Goal: Task Accomplishment & Management: Complete application form

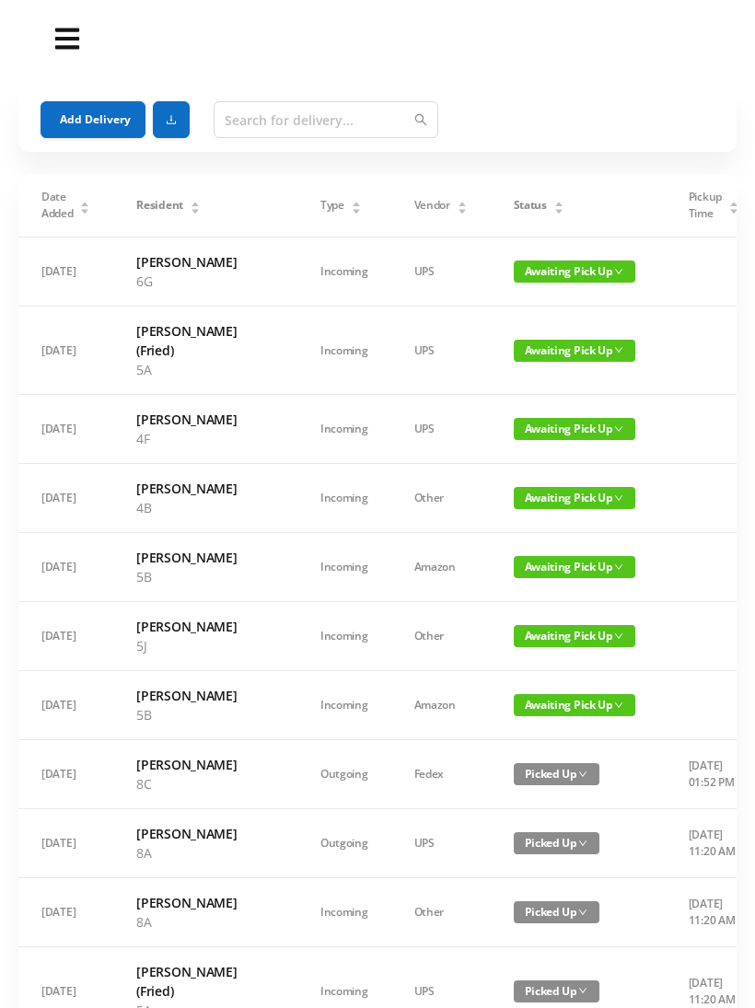
scroll to position [91, 0]
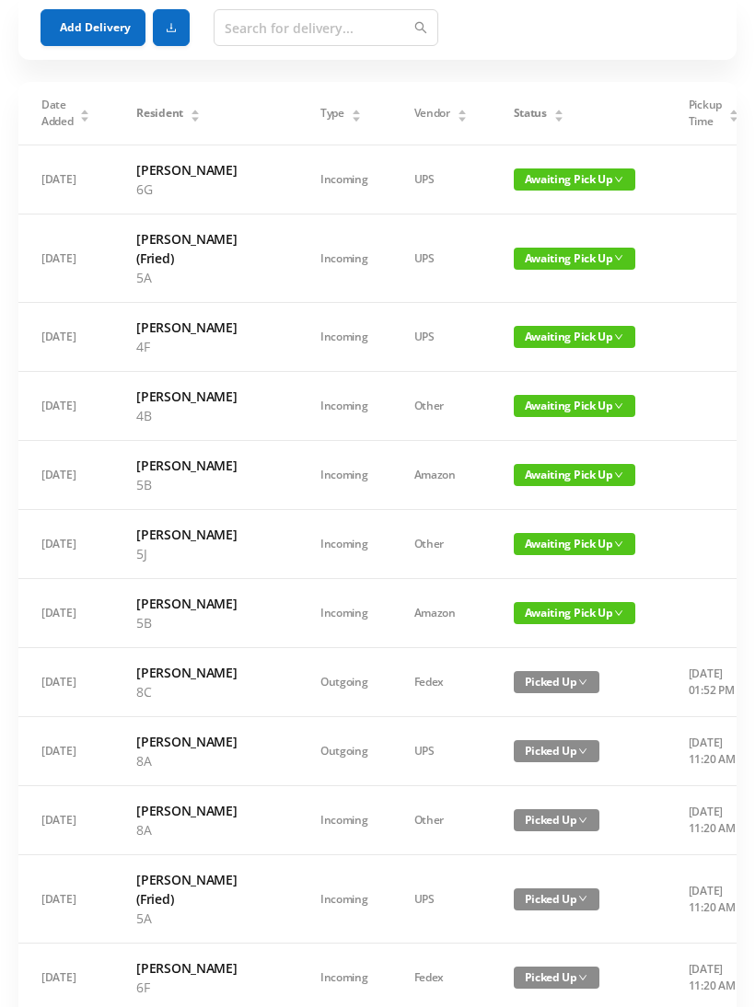
click at [93, 21] on button "Add Delivery" at bounding box center [93, 28] width 105 height 37
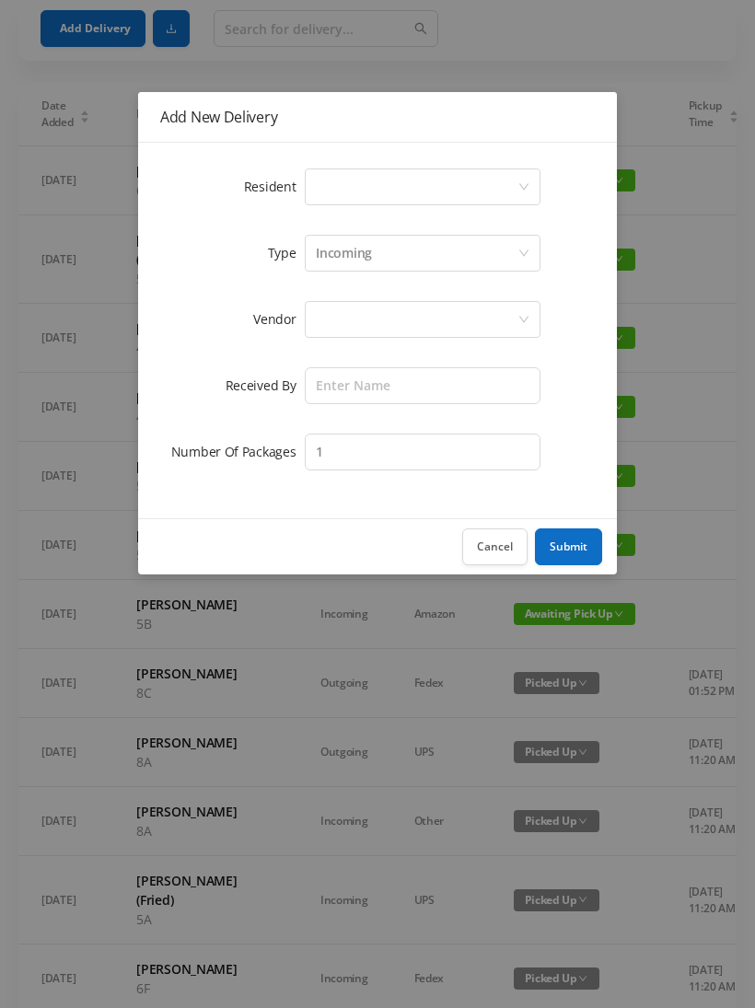
click at [326, 191] on div "Select a person" at bounding box center [417, 186] width 202 height 35
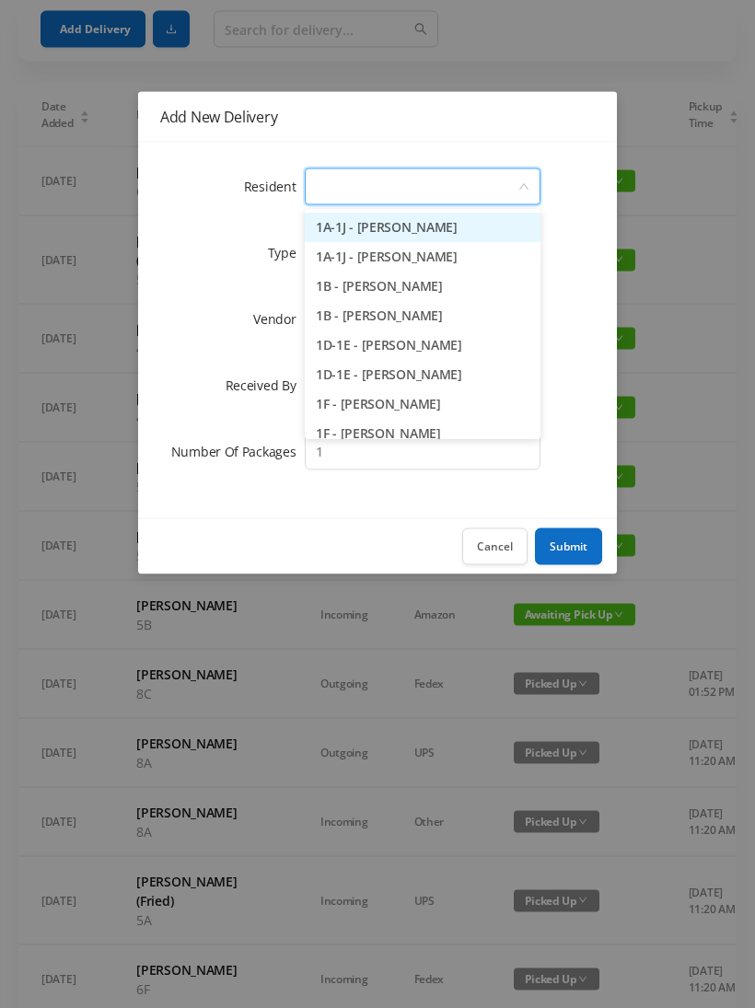
type input "2"
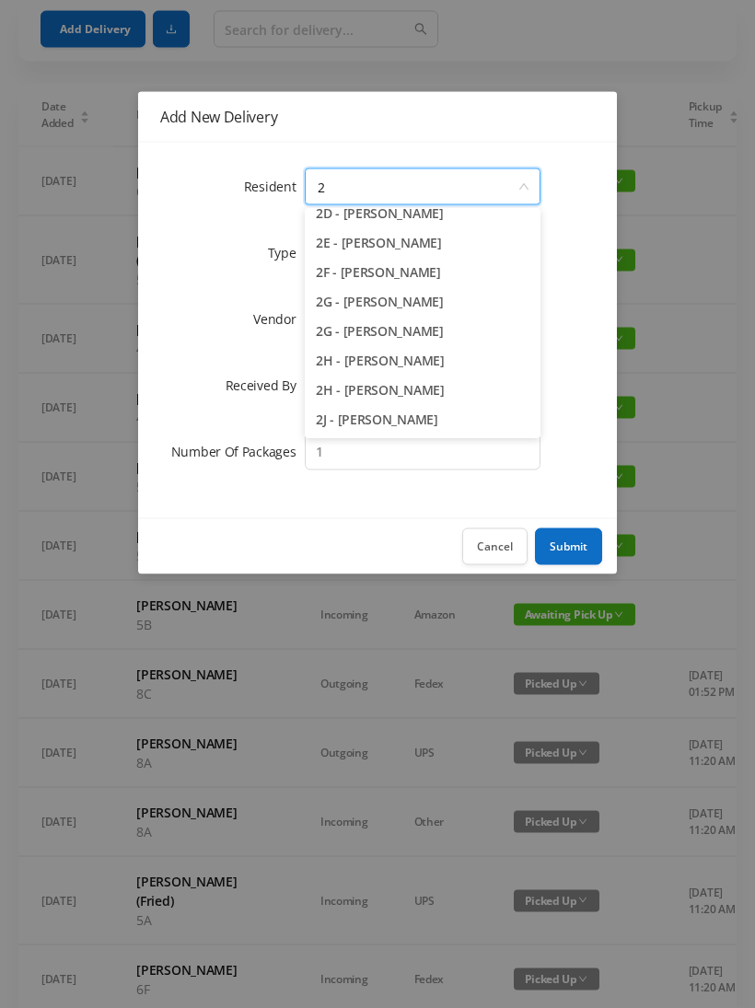
scroll to position [190, 0]
click at [404, 387] on li "2H - [PERSON_NAME]" at bounding box center [423, 391] width 236 height 29
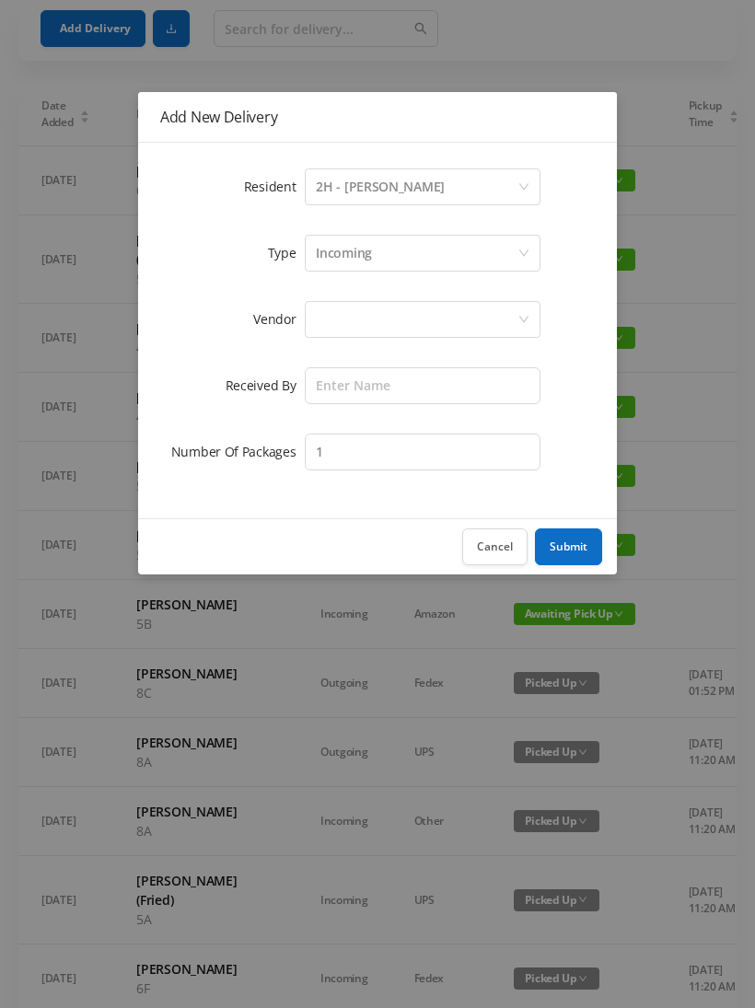
click at [332, 297] on div at bounding box center [423, 319] width 236 height 44
click at [348, 317] on div at bounding box center [417, 319] width 202 height 35
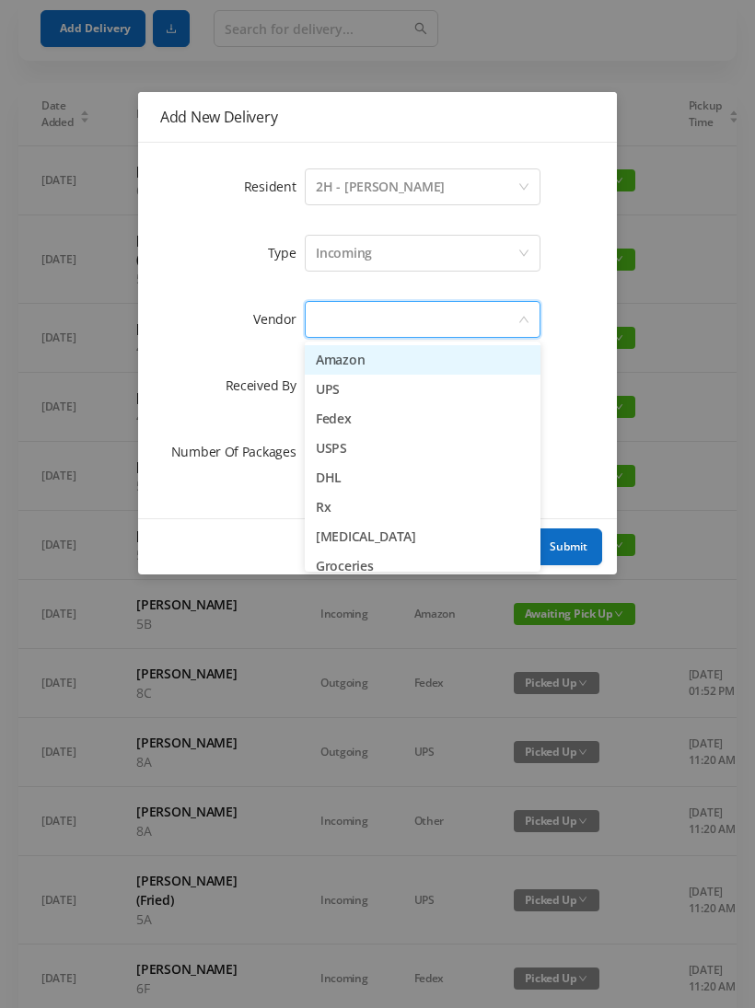
click at [392, 410] on li "Fedex" at bounding box center [423, 418] width 236 height 29
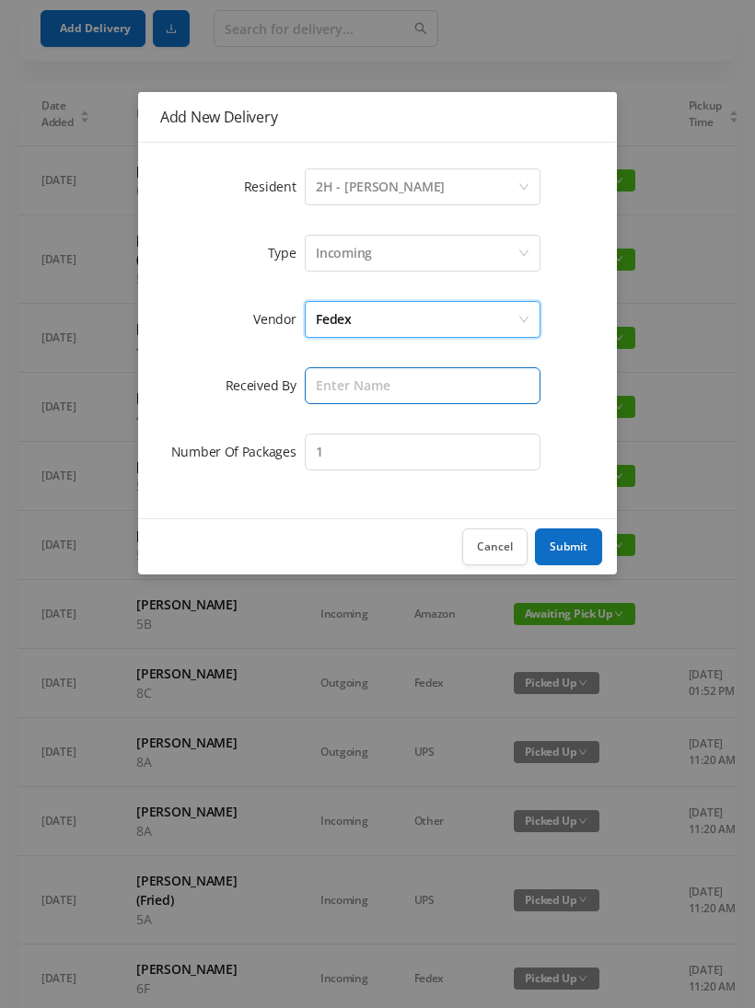
click at [348, 383] on input "text" at bounding box center [423, 385] width 236 height 37
type input "[PERSON_NAME]"
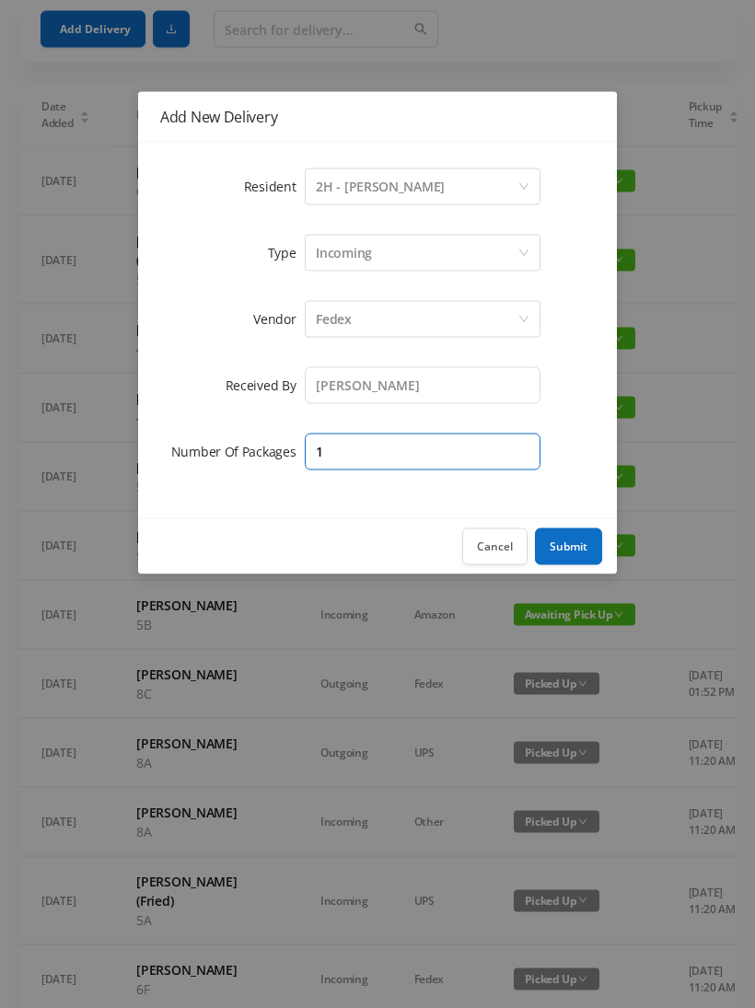
click at [354, 445] on input "1" at bounding box center [423, 452] width 236 height 37
type input "2"
click at [576, 561] on button "Submit" at bounding box center [568, 547] width 67 height 37
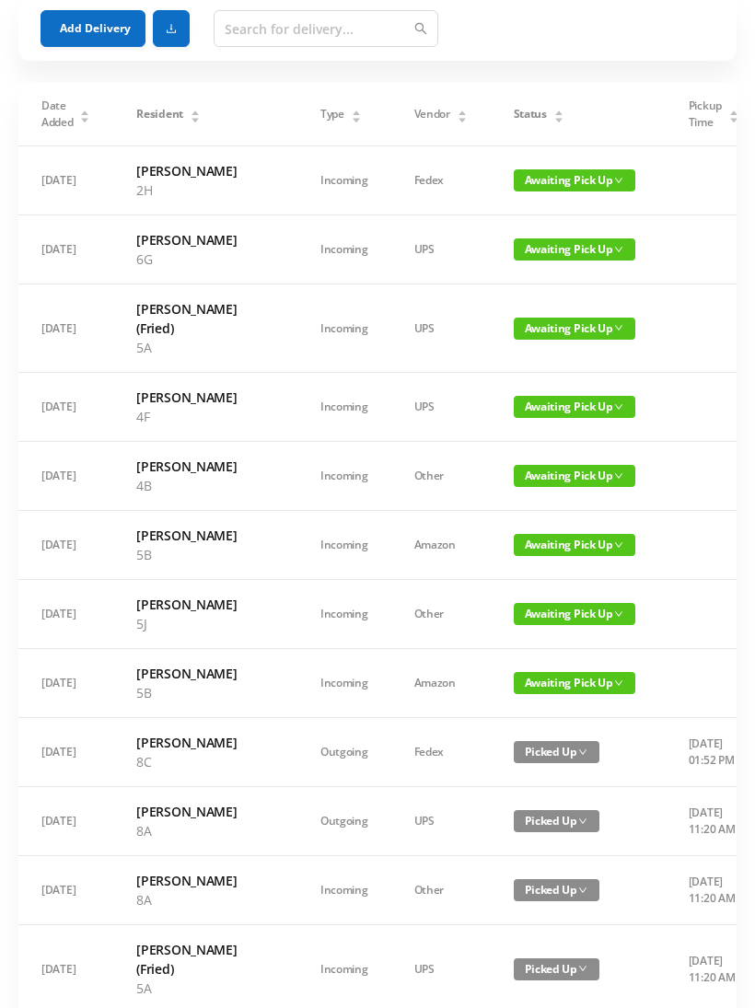
click at [108, 33] on button "Add Delivery" at bounding box center [93, 28] width 105 height 37
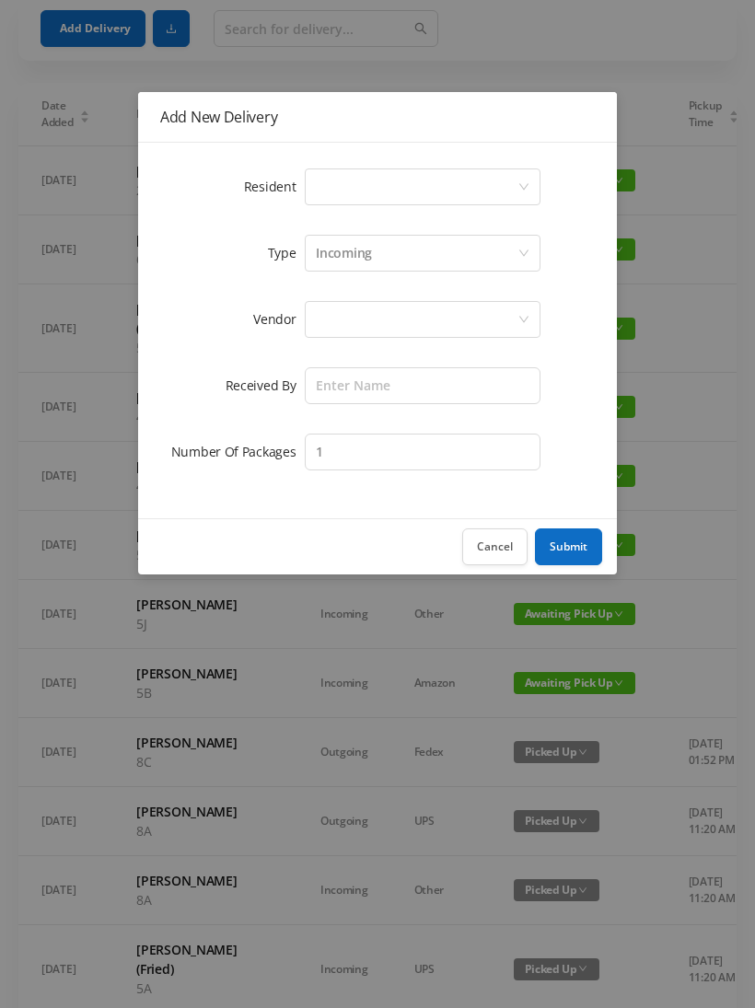
click at [335, 159] on div "Resident Select a person Type Incoming Vendor Received By Number Of Packages 1" at bounding box center [377, 331] width 479 height 376
click at [337, 202] on div "Select a person" at bounding box center [417, 186] width 202 height 35
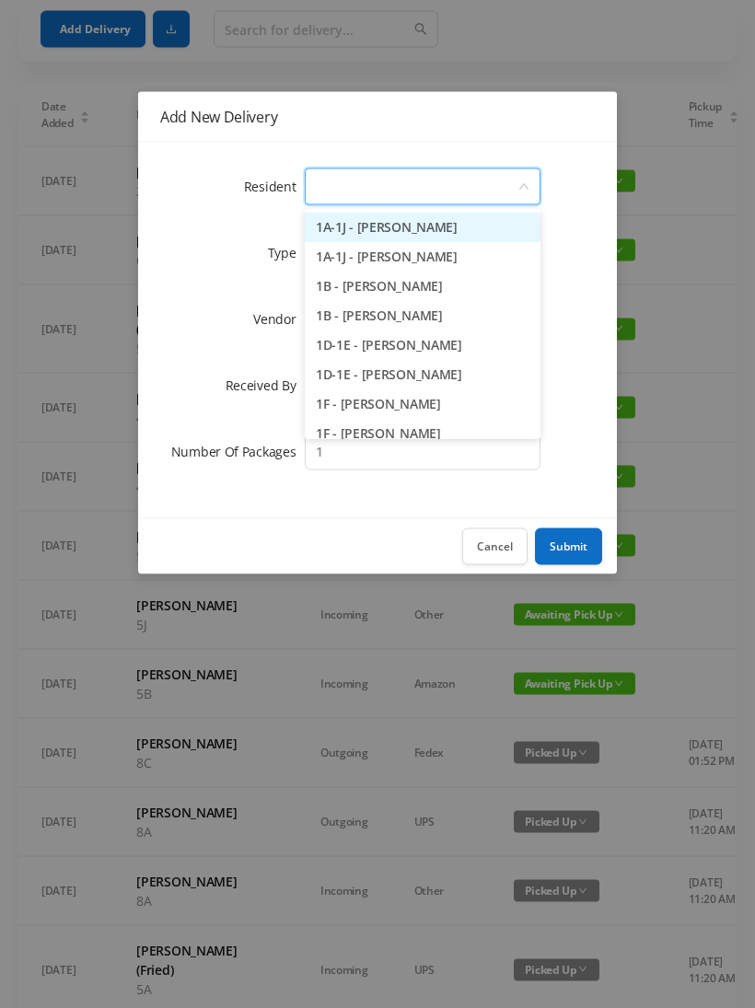
type input "2"
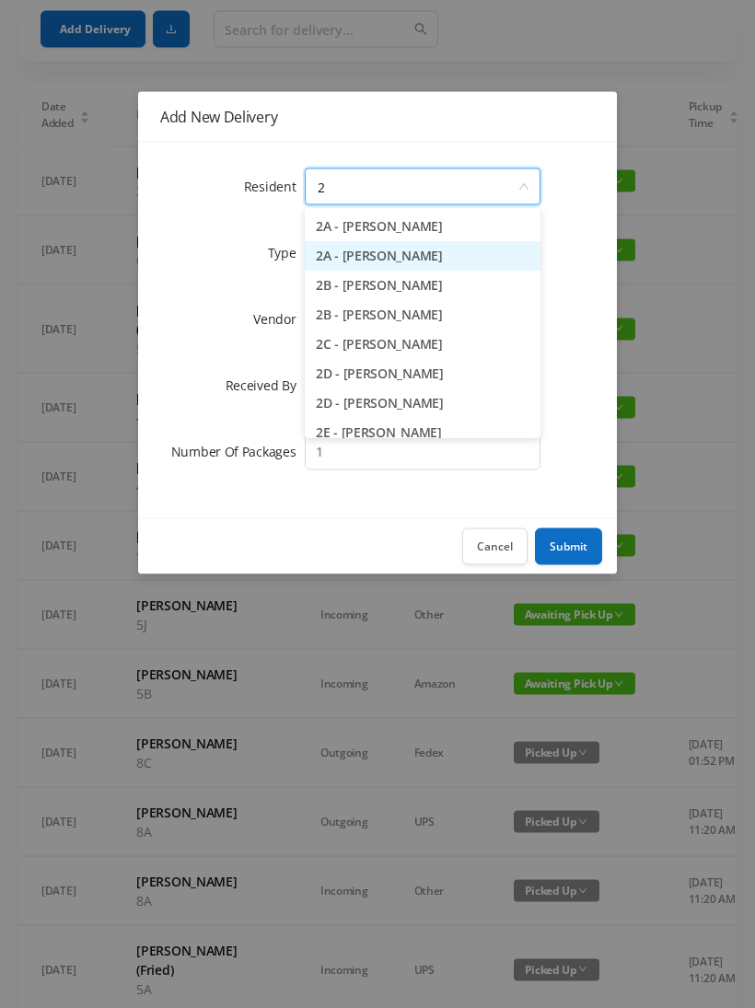
click at [399, 257] on li "2A - [PERSON_NAME]" at bounding box center [423, 256] width 236 height 29
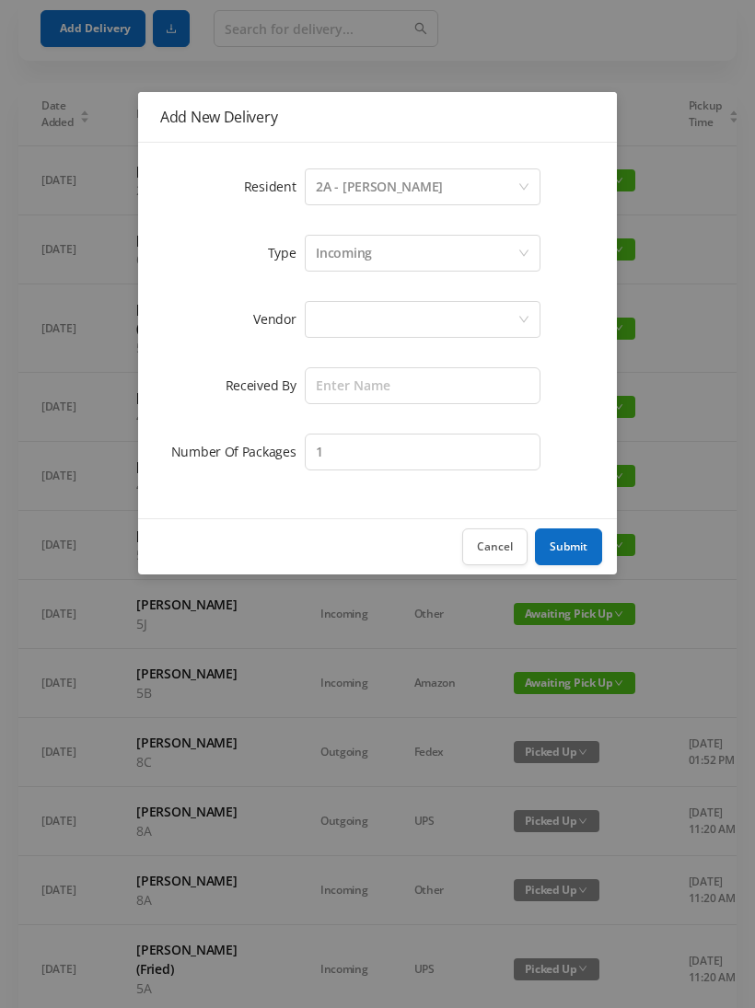
click at [334, 329] on div at bounding box center [417, 319] width 202 height 35
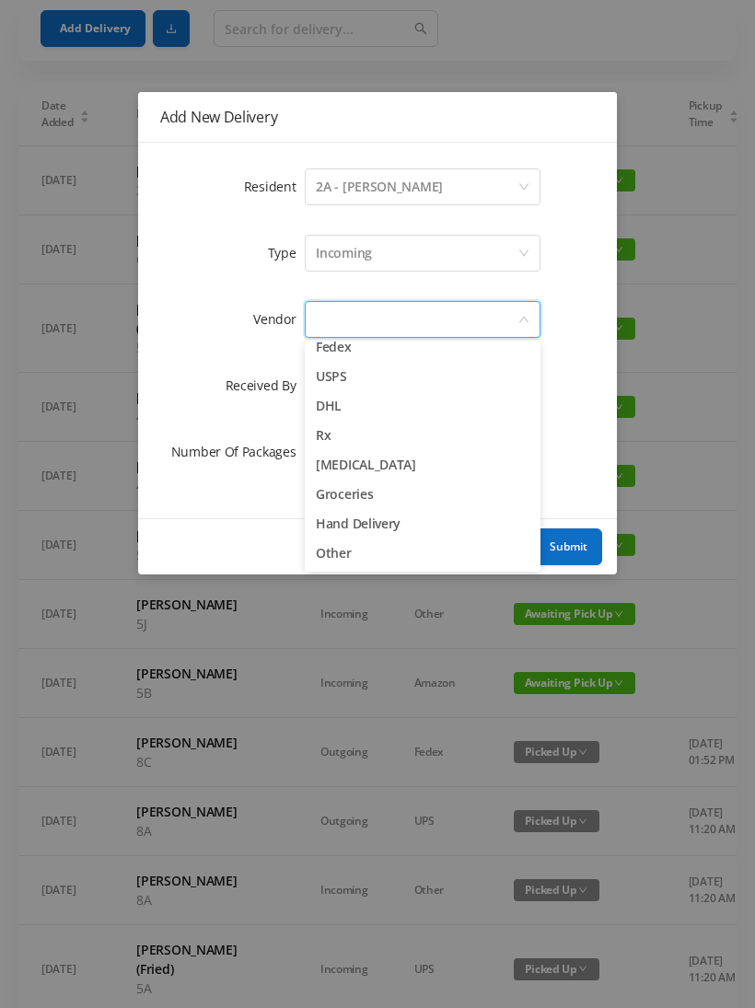
scroll to position [63, 0]
click at [400, 344] on li "Fedex" at bounding box center [423, 356] width 236 height 29
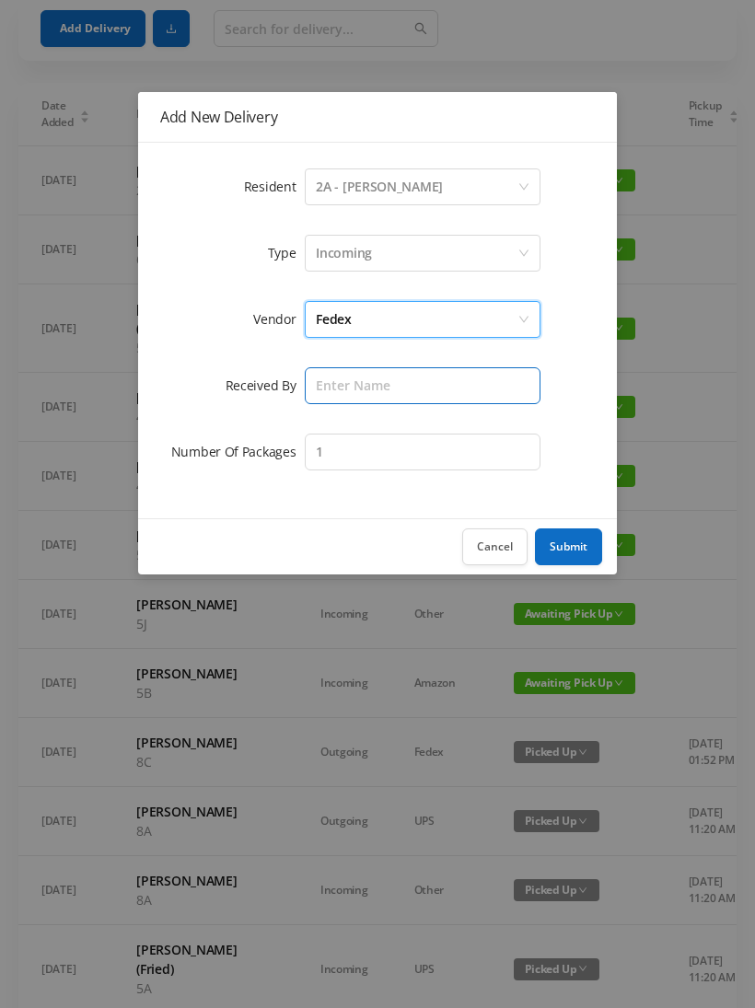
click at [339, 392] on input "text" at bounding box center [423, 385] width 236 height 37
type input "F"
type input "[PERSON_NAME]"
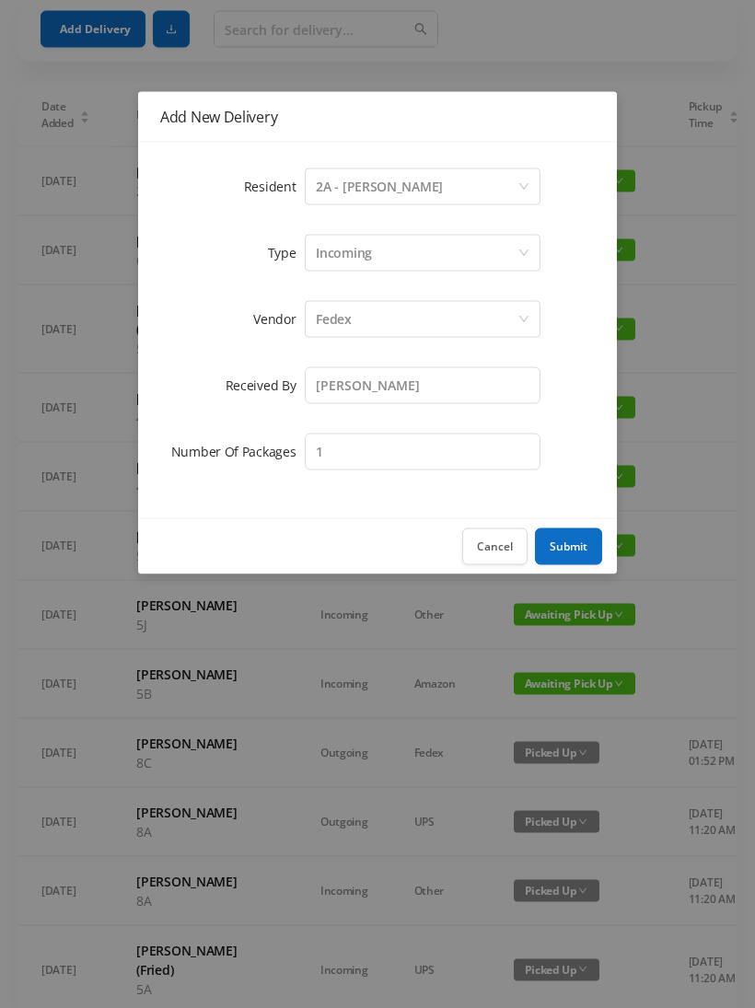
click at [591, 538] on button "Submit" at bounding box center [568, 547] width 67 height 37
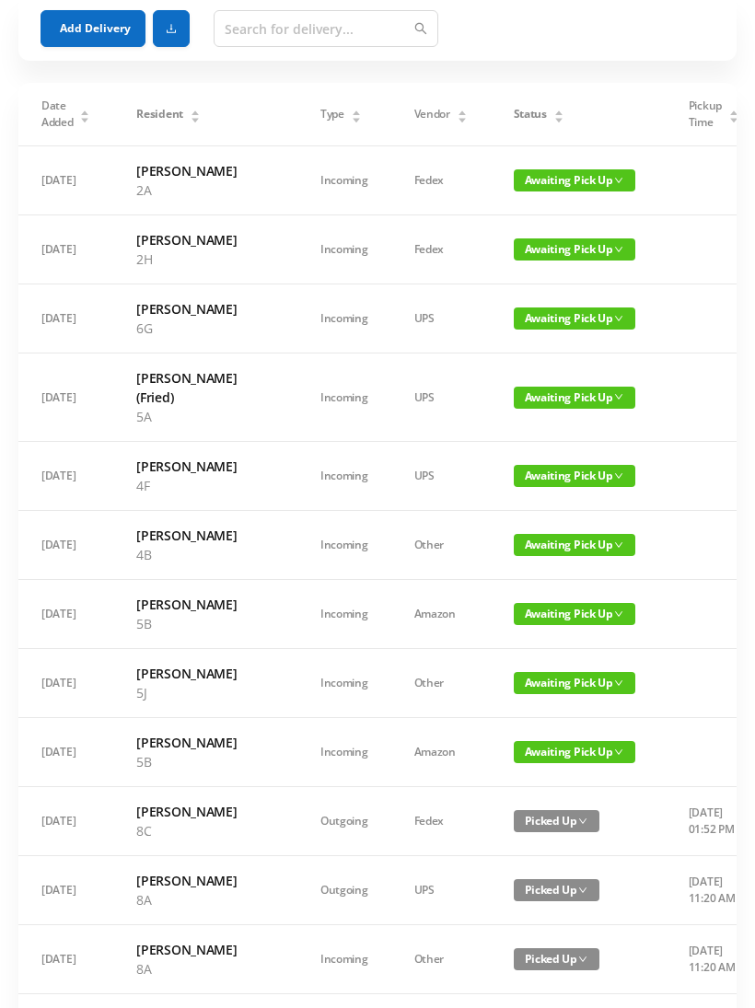
scroll to position [0, 0]
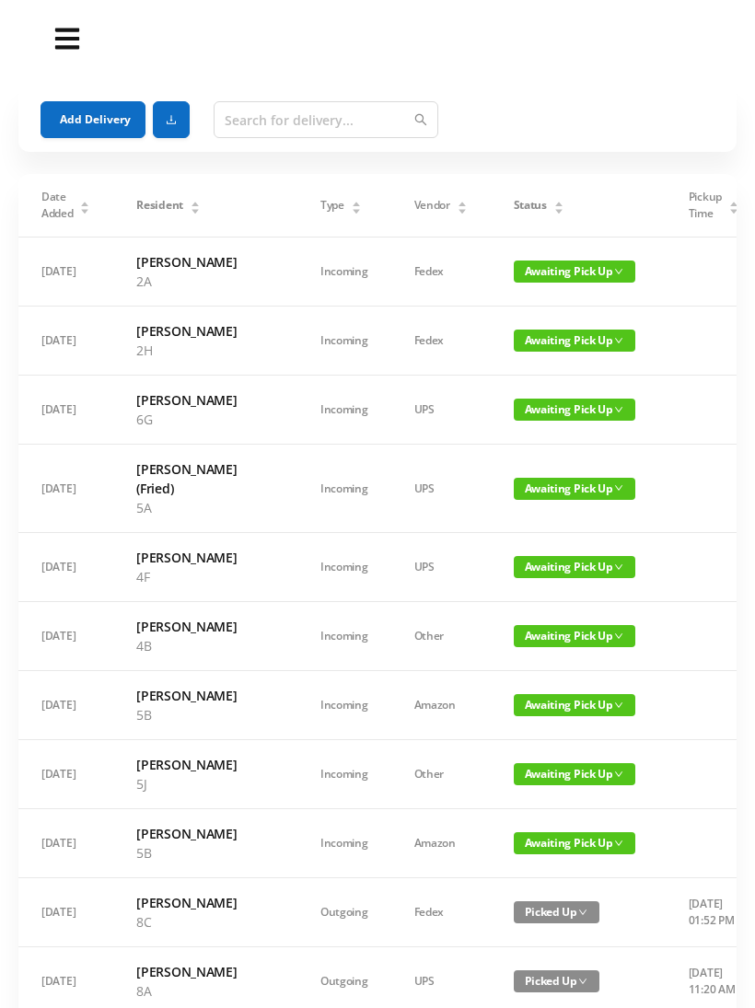
click at [99, 122] on button "Add Delivery" at bounding box center [93, 119] width 105 height 37
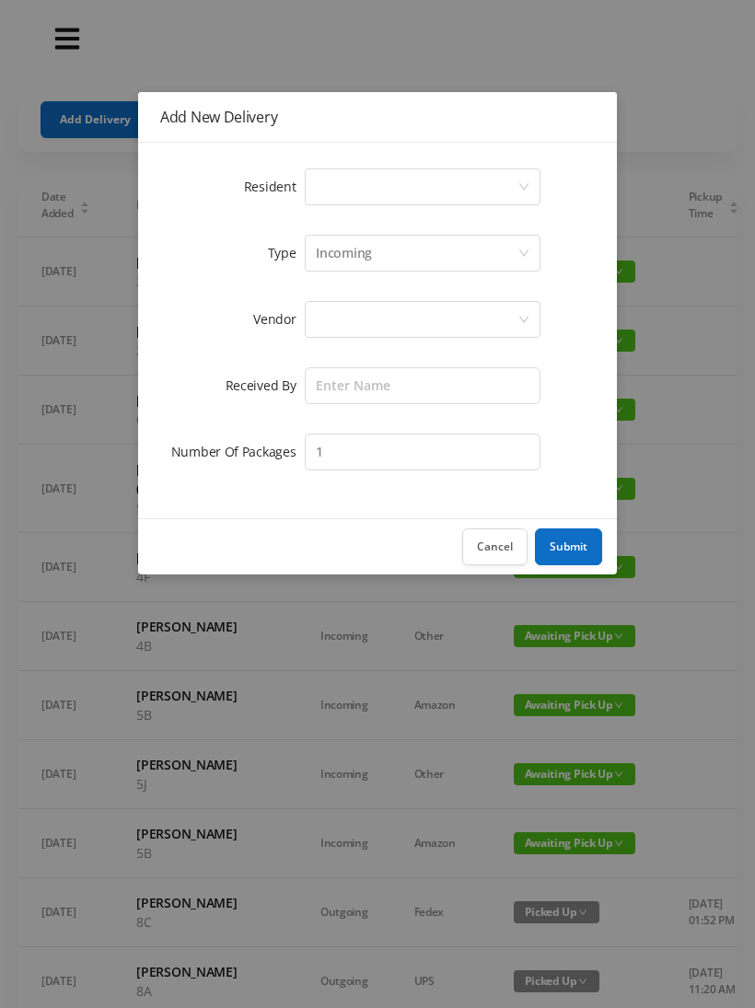
click at [349, 193] on div "Select a person" at bounding box center [417, 186] width 202 height 35
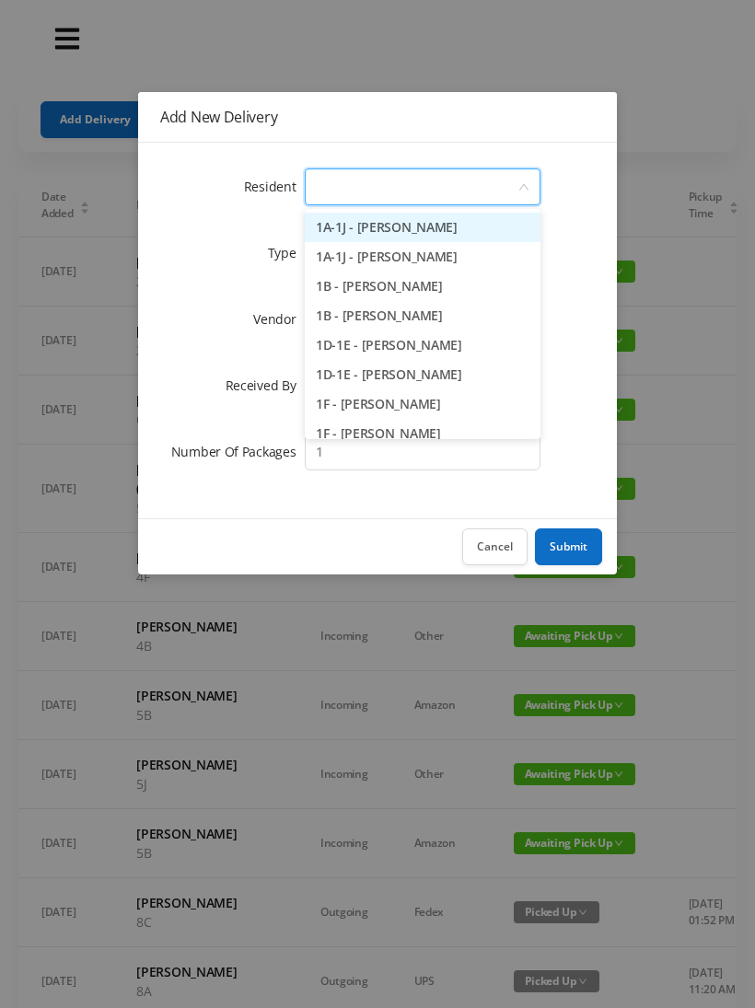
type input "5"
click at [509, 546] on button "Cancel" at bounding box center [494, 547] width 65 height 37
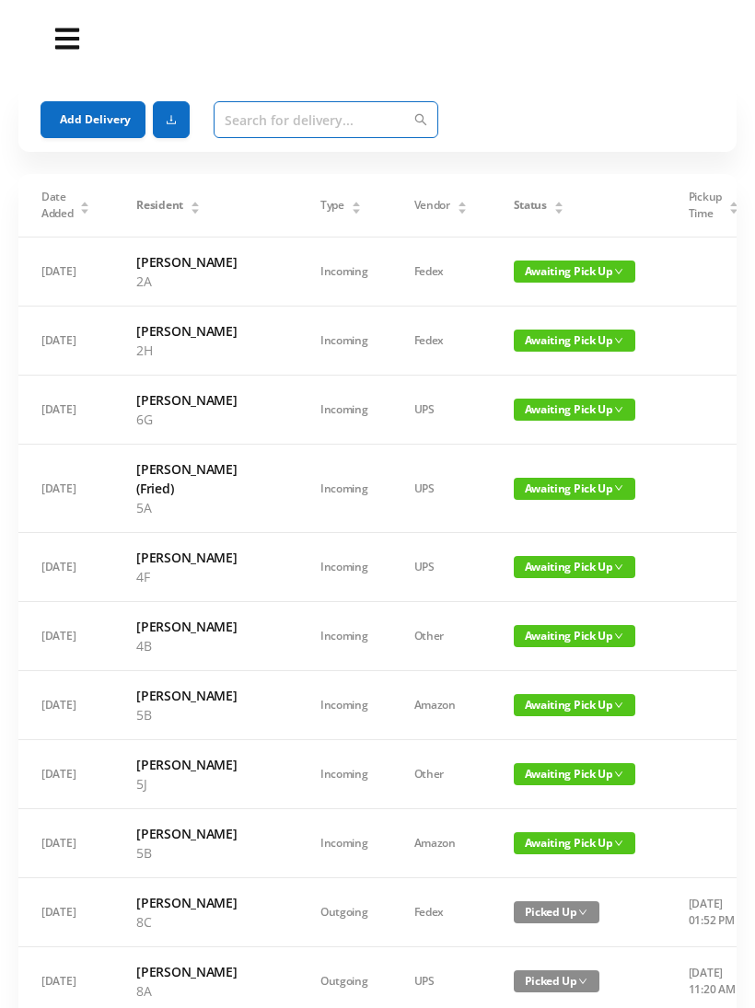
click at [259, 135] on input "text" at bounding box center [326, 119] width 225 height 37
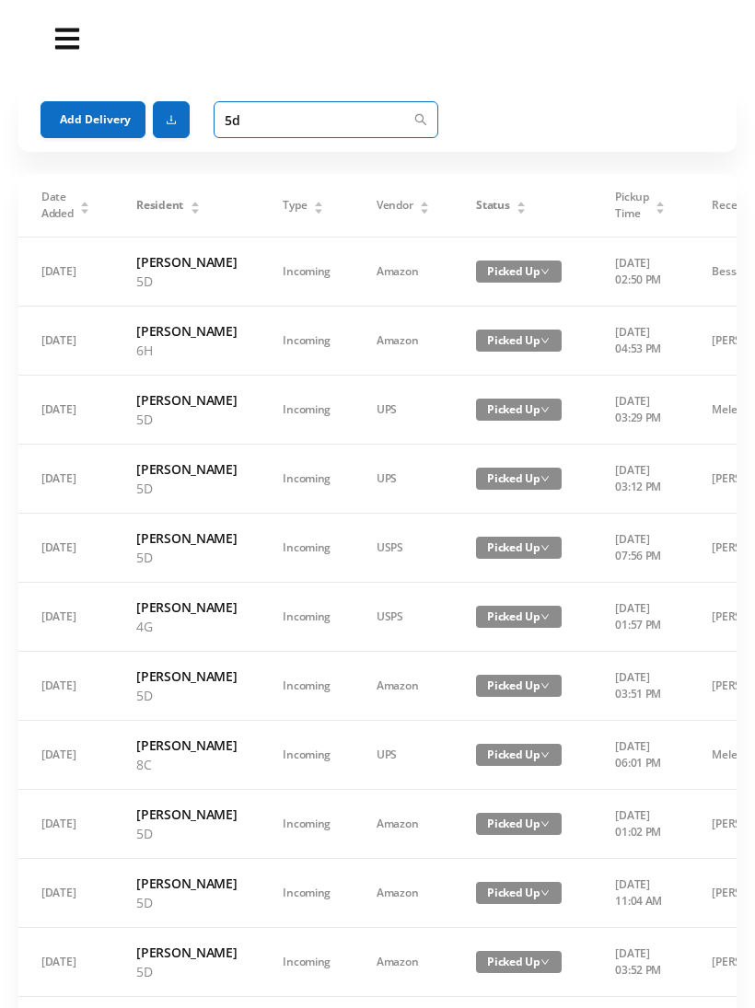
type input "5"
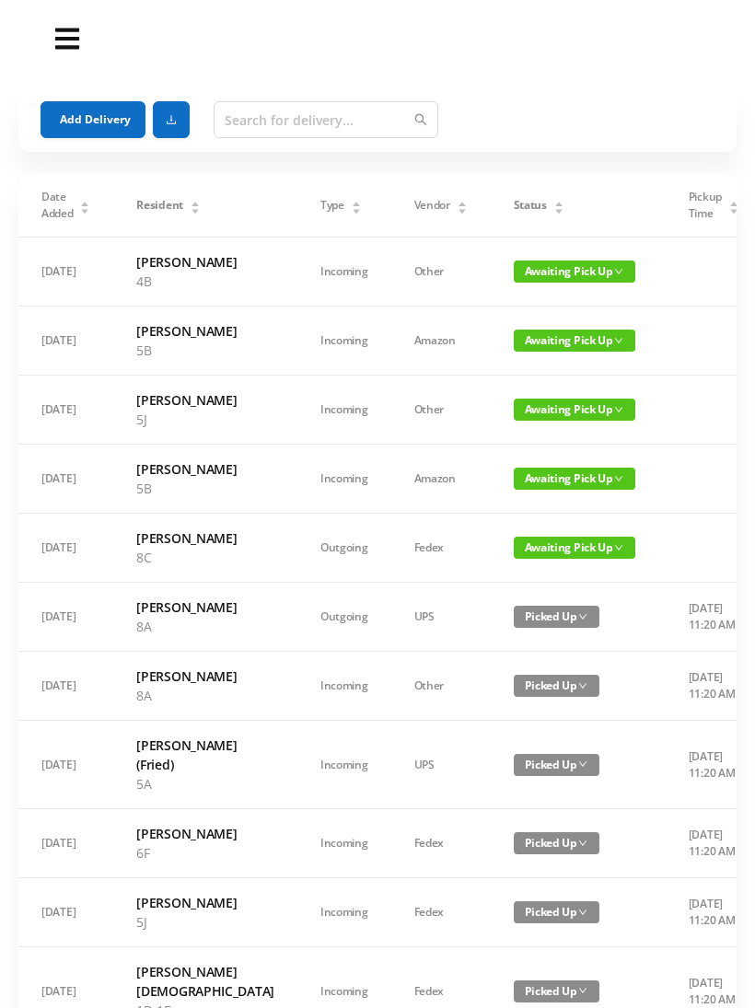
click at [100, 111] on button "Add Delivery" at bounding box center [93, 119] width 105 height 37
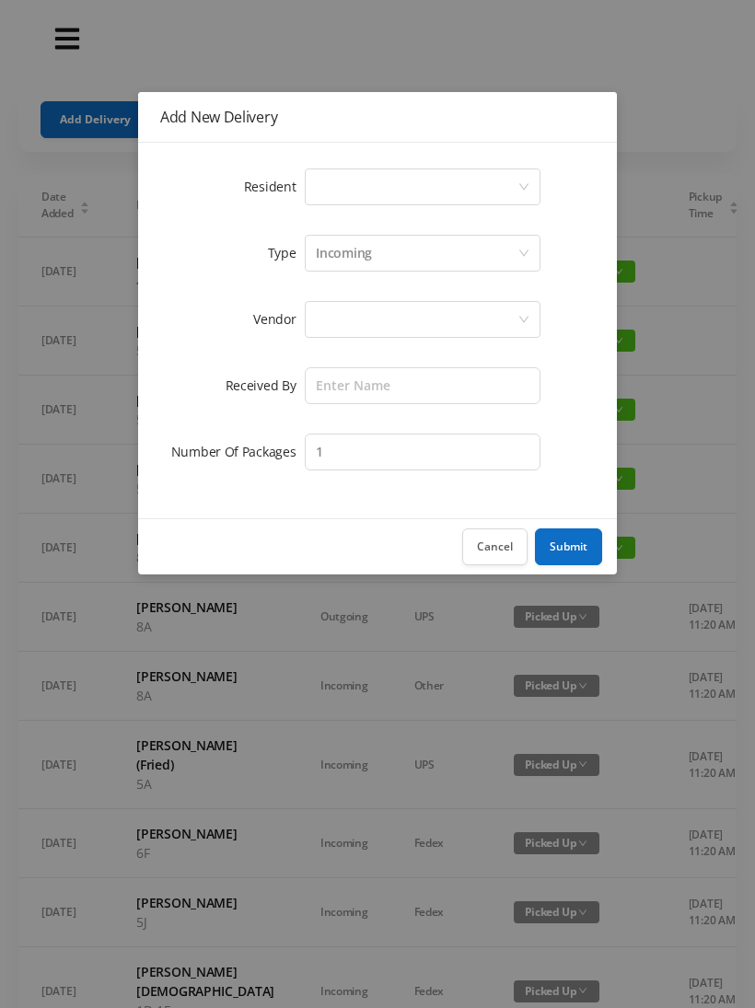
click at [348, 176] on div "Select a person" at bounding box center [417, 186] width 202 height 35
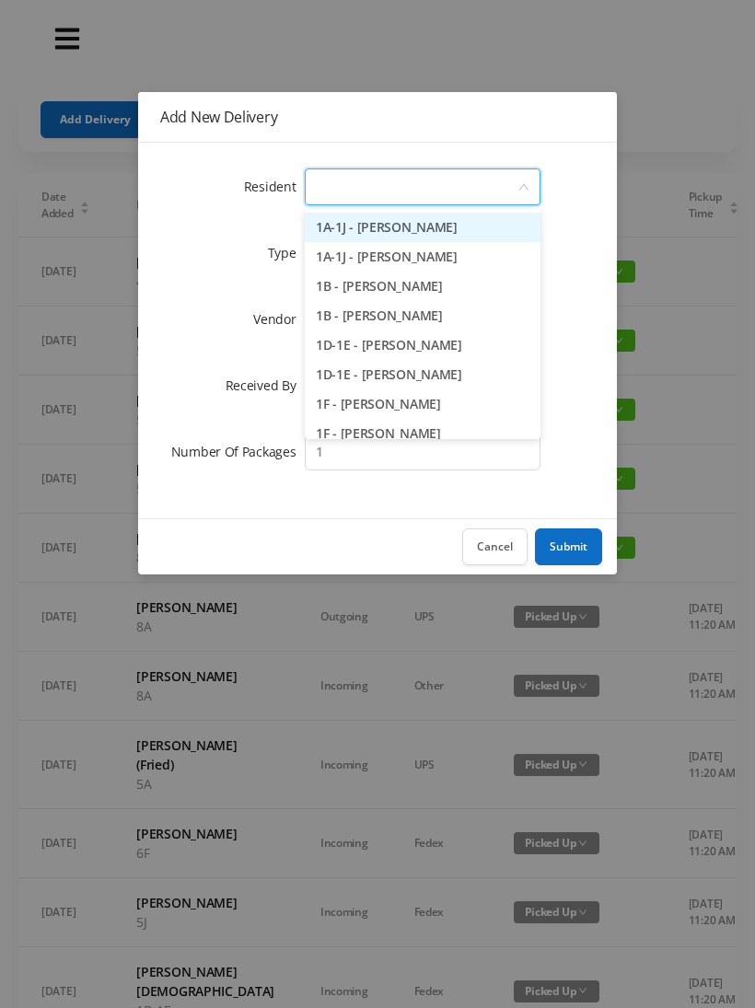
type input "5"
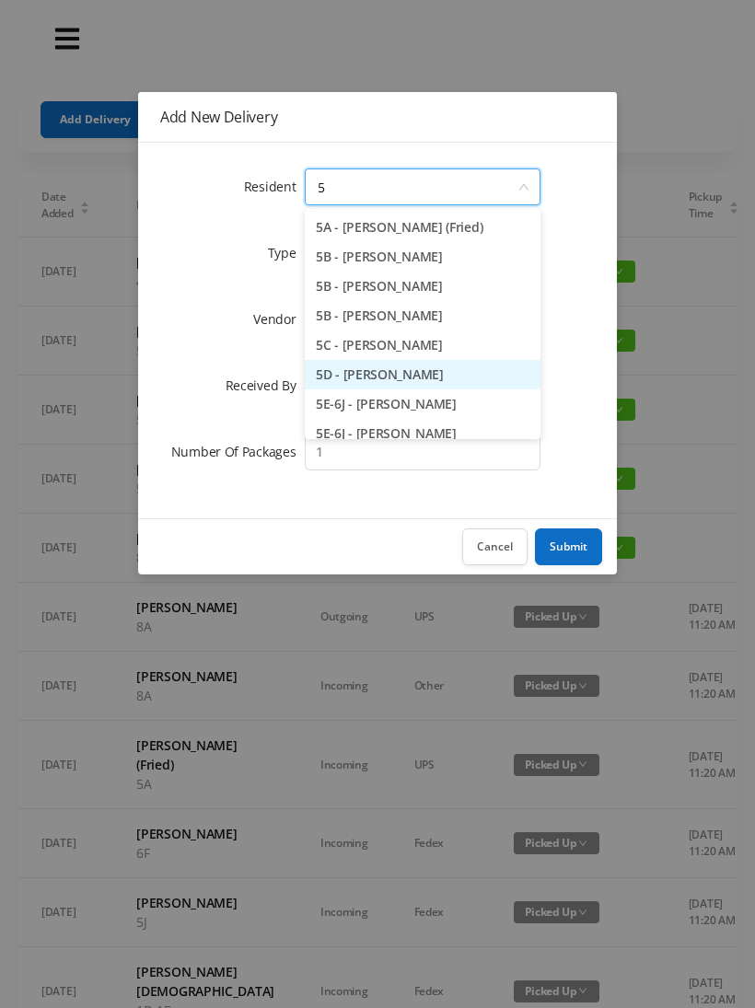
click at [397, 379] on li "5D - [PERSON_NAME]" at bounding box center [423, 374] width 236 height 29
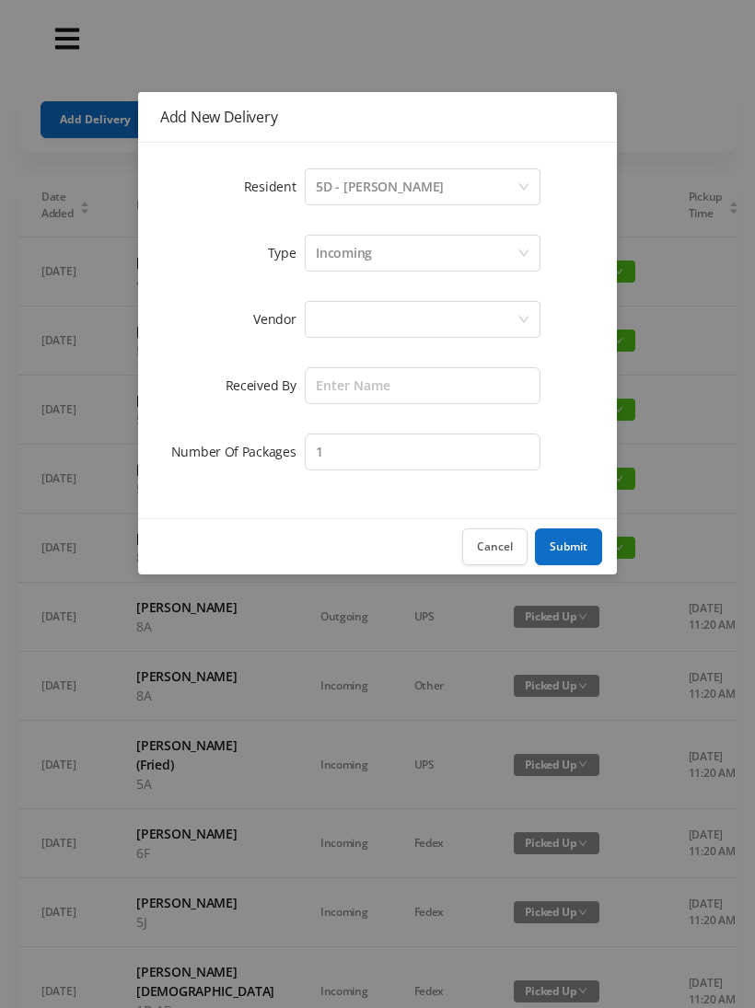
click at [332, 328] on div at bounding box center [417, 319] width 202 height 35
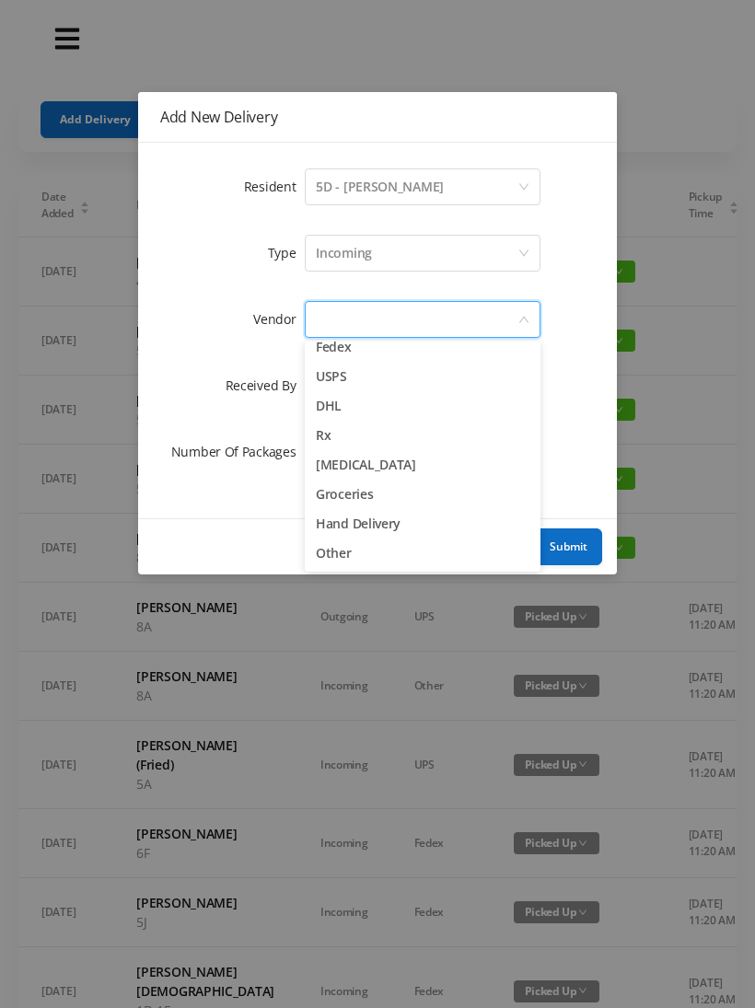
scroll to position [72, 0]
click at [354, 557] on li "Other" at bounding box center [423, 553] width 236 height 29
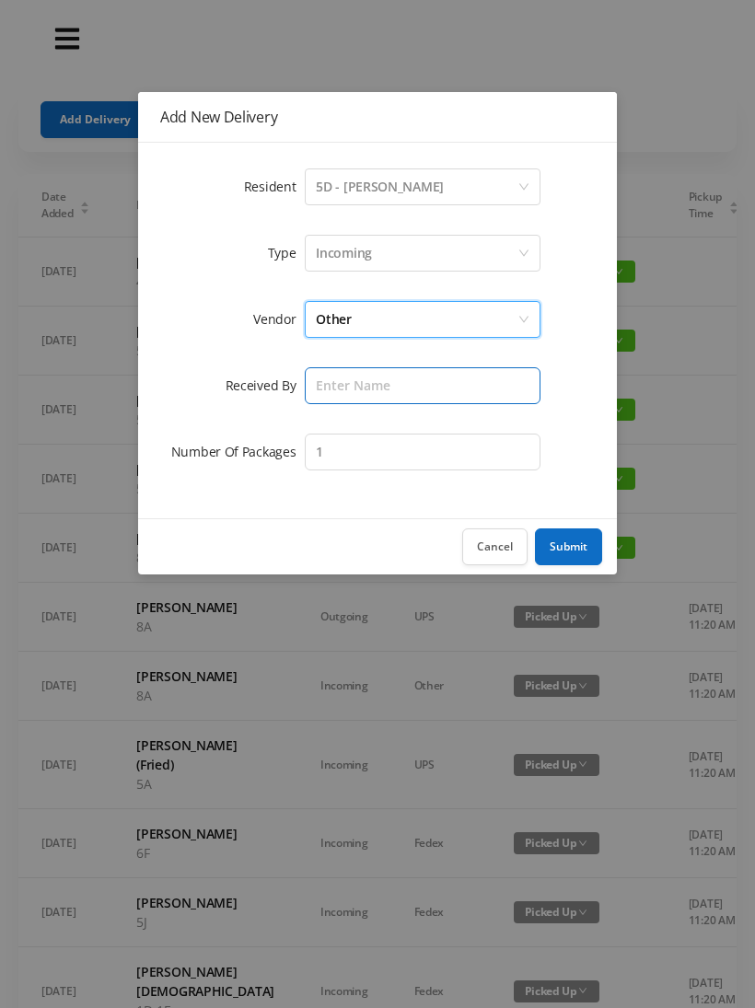
click at [338, 388] on input "text" at bounding box center [423, 385] width 236 height 37
type input "[PERSON_NAME]"
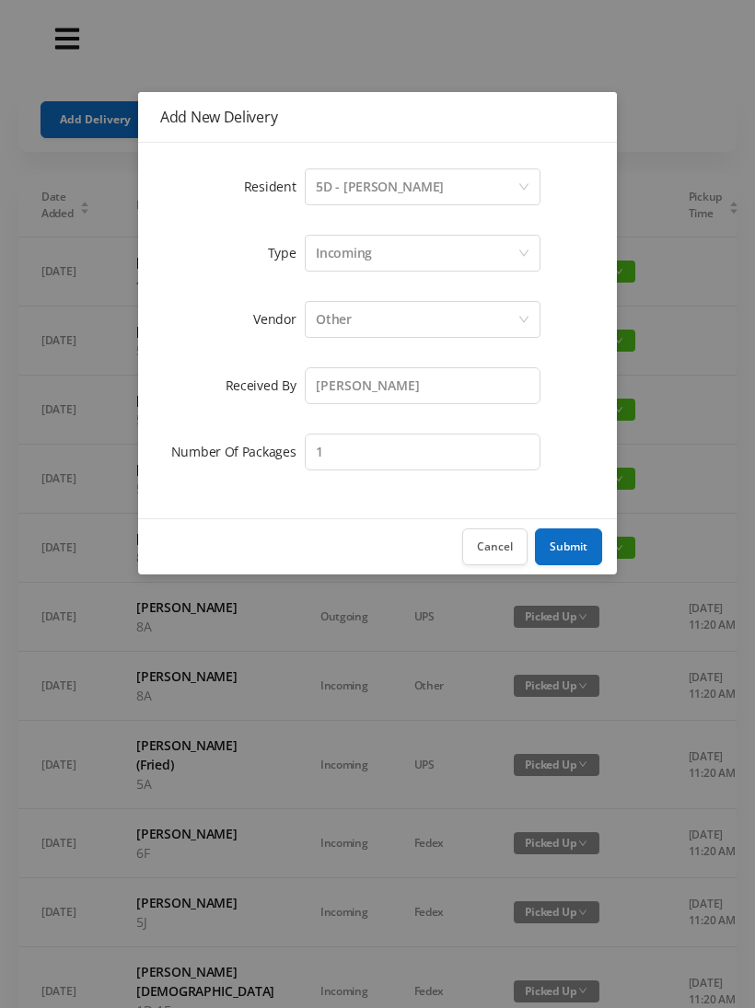
click at [577, 540] on button "Submit" at bounding box center [568, 547] width 67 height 37
